Goal: Task Accomplishment & Management: Manage account settings

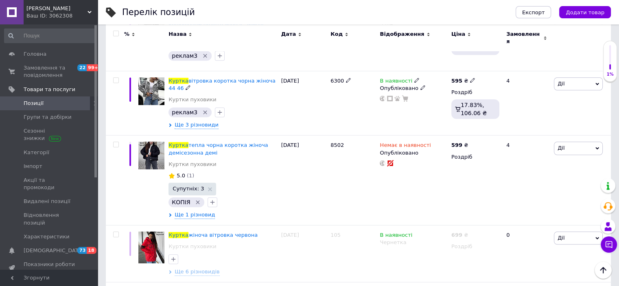
scroll to position [601, 0]
click at [224, 142] on span "тепла чорна коротка жіноча демісезонна демі" at bounding box center [218, 148] width 100 height 13
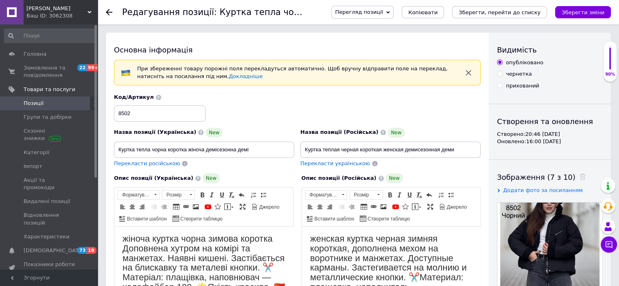
click at [49, 103] on span "Позиції" at bounding box center [50, 103] width 52 height 7
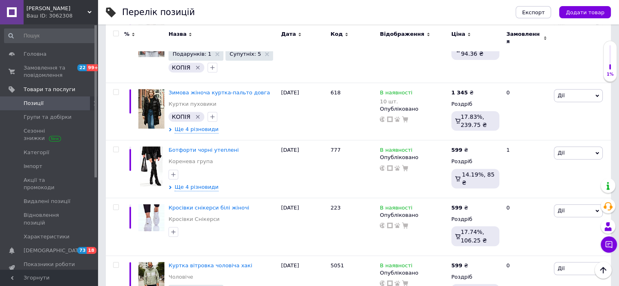
scroll to position [420, 0]
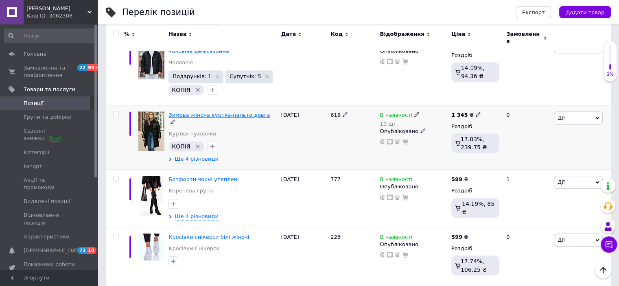
click at [246, 112] on span "Зимова жіноча куртка-пальто довга" at bounding box center [218, 115] width 101 height 6
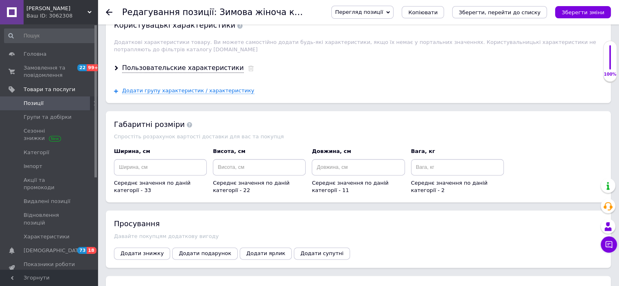
scroll to position [1252, 0]
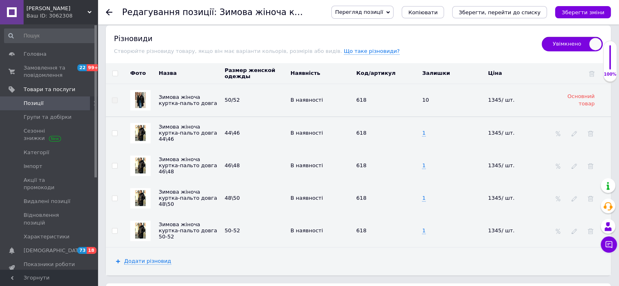
click at [391, 132] on td "618" at bounding box center [387, 132] width 66 height 33
click at [88, 11] on icon at bounding box center [89, 12] width 4 height 4
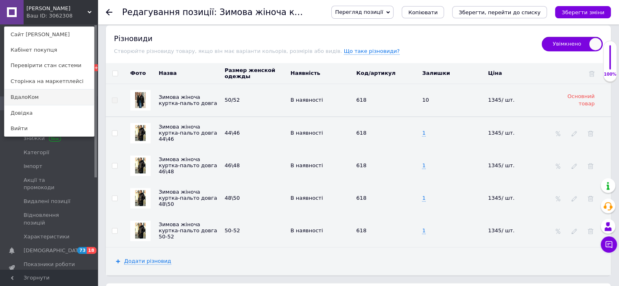
click at [54, 99] on link "ВдалоКом" at bounding box center [49, 97] width 90 height 15
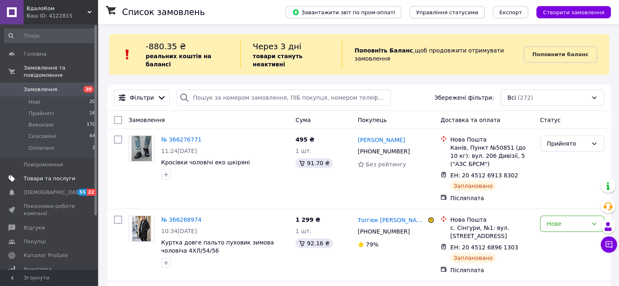
click at [63, 175] on span "Товари та послуги" at bounding box center [50, 178] width 52 height 7
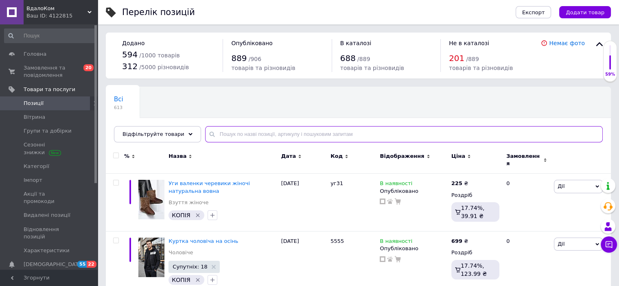
click at [238, 136] on input "text" at bounding box center [404, 134] width 398 height 16
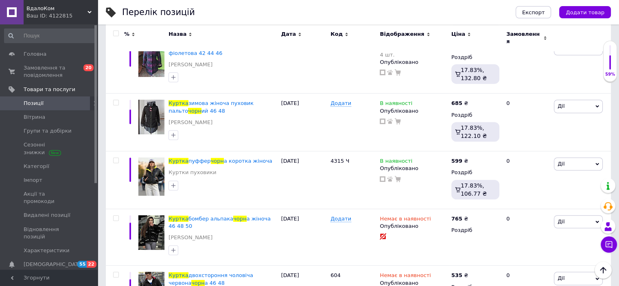
scroll to position [315, 0]
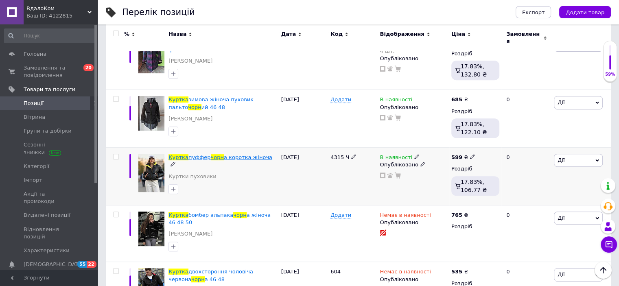
type input "куртка чорн"
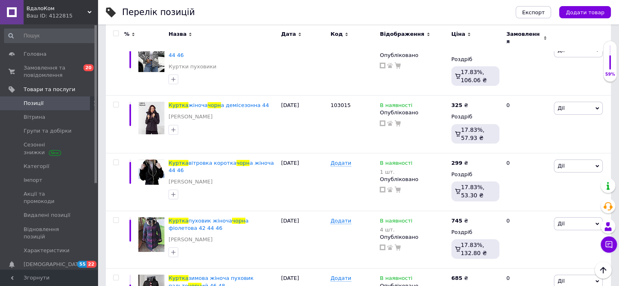
scroll to position [133, 0]
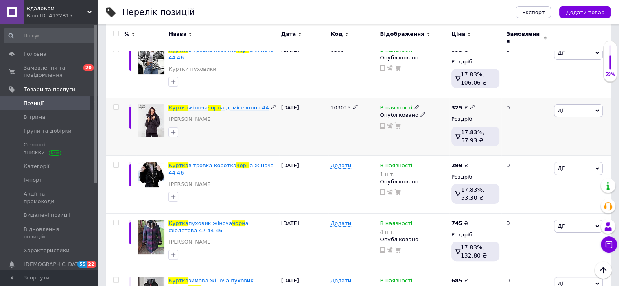
click at [211, 105] on span "чорн" at bounding box center [214, 108] width 13 height 6
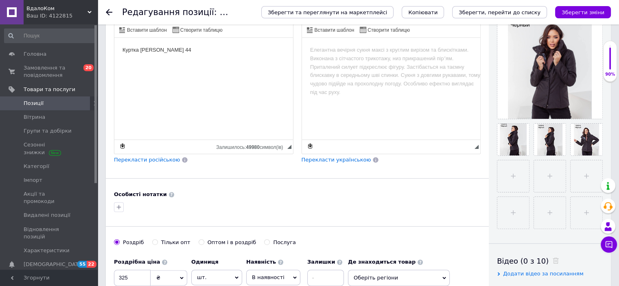
scroll to position [100, 0]
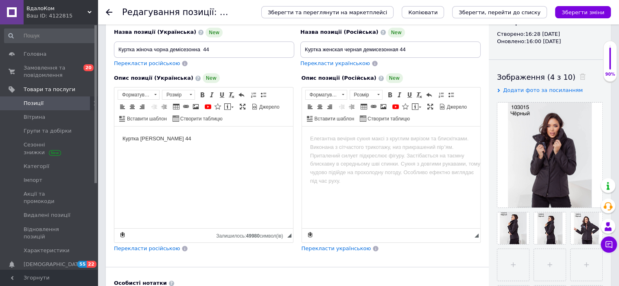
click at [162, 246] on span "Перекласти російською" at bounding box center [147, 248] width 66 height 6
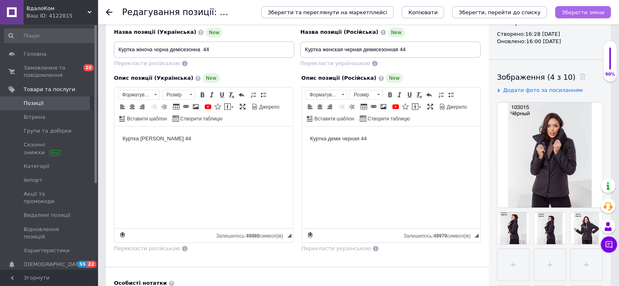
click at [578, 11] on icon "Зберегти зміни" at bounding box center [583, 12] width 43 height 6
